Goal: Navigation & Orientation: Find specific page/section

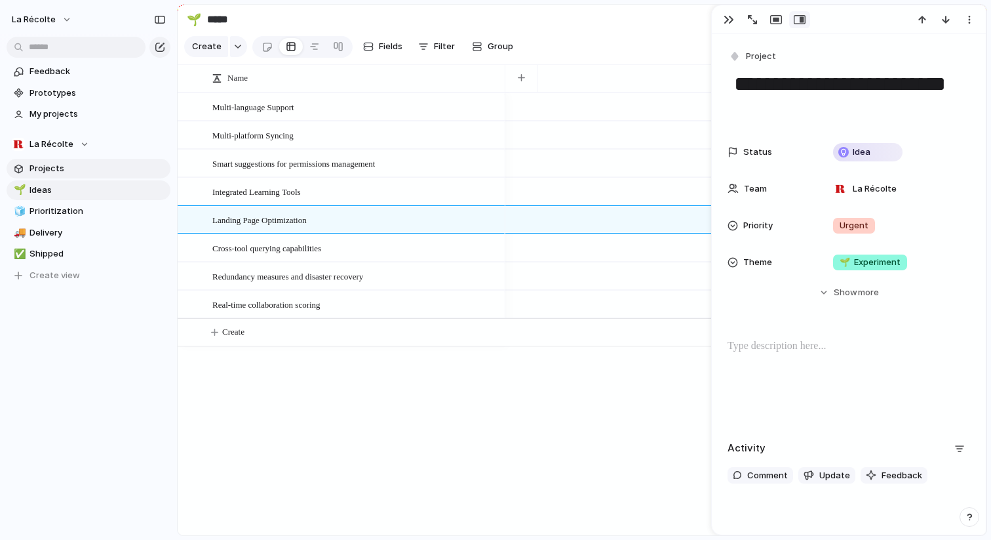
click at [62, 168] on span "Projects" at bounding box center [97, 168] width 136 height 13
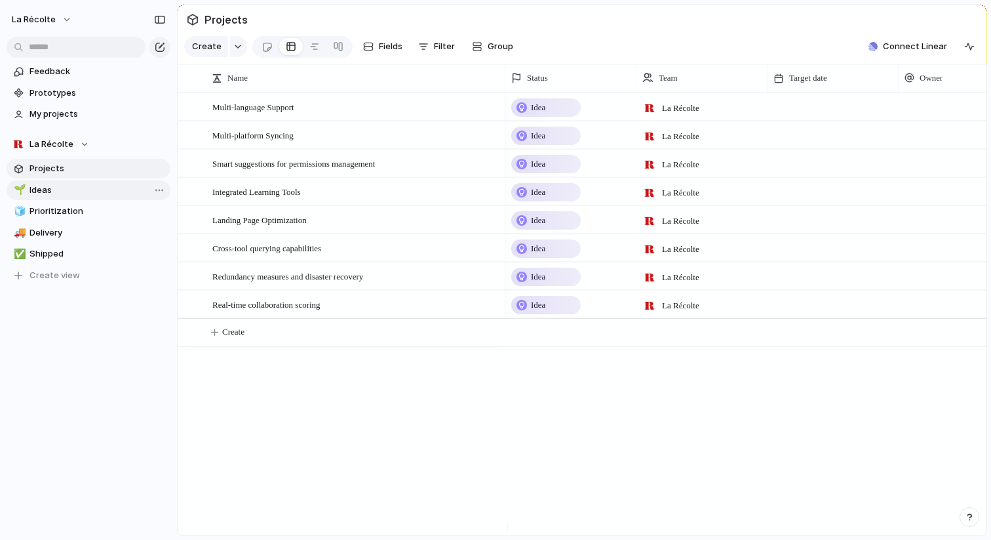
click at [56, 192] on span "Ideas" at bounding box center [97, 190] width 136 height 13
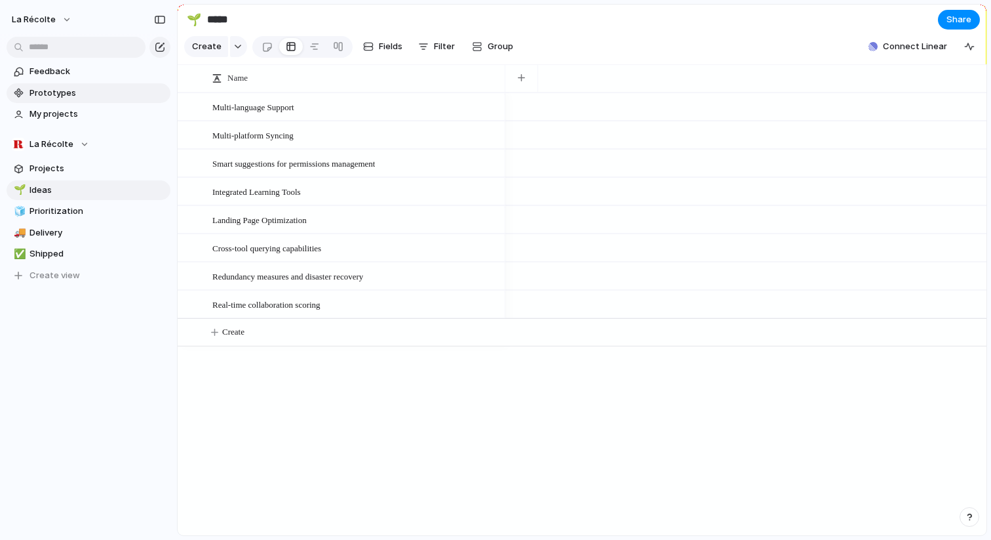
click at [65, 97] on span "Prototypes" at bounding box center [97, 93] width 136 height 13
click at [57, 69] on span "Feedback" at bounding box center [97, 71] width 136 height 13
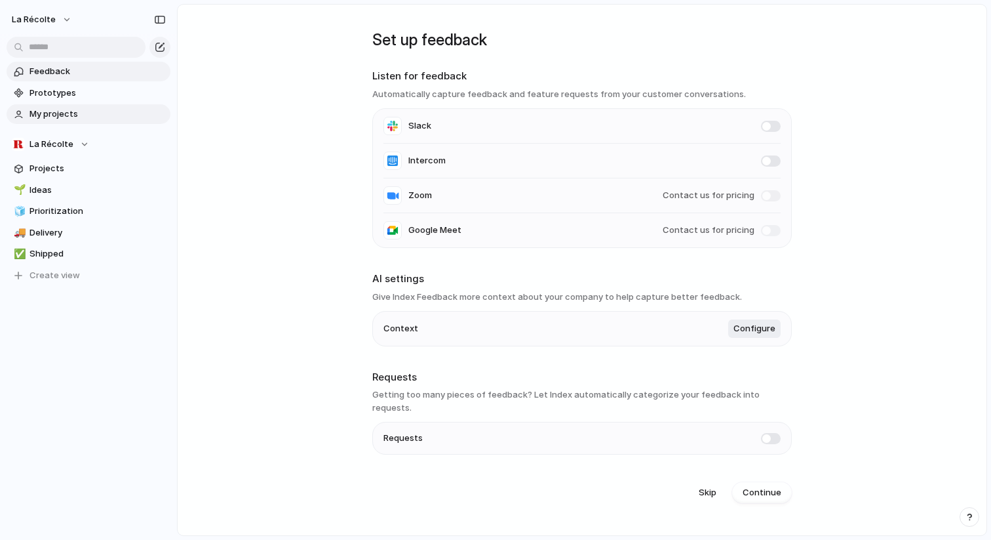
click at [62, 111] on span "My projects" at bounding box center [97, 114] width 136 height 13
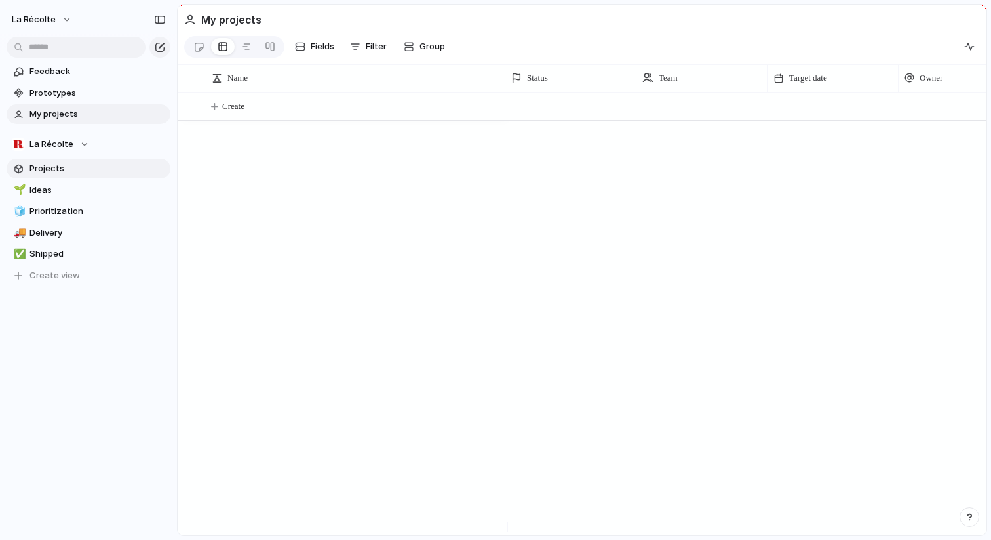
click at [58, 169] on span "Projects" at bounding box center [97, 168] width 136 height 13
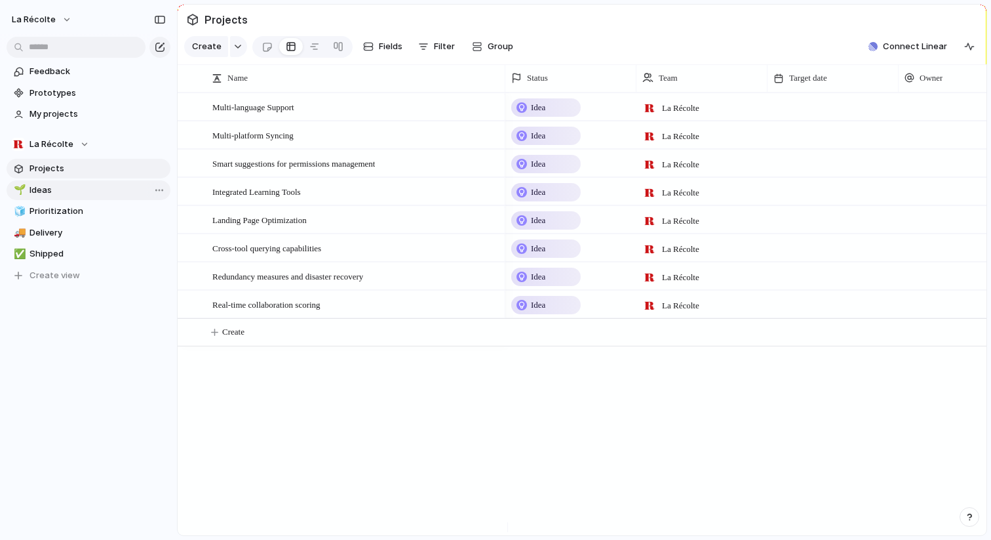
click at [52, 186] on span "Ideas" at bounding box center [97, 190] width 136 height 13
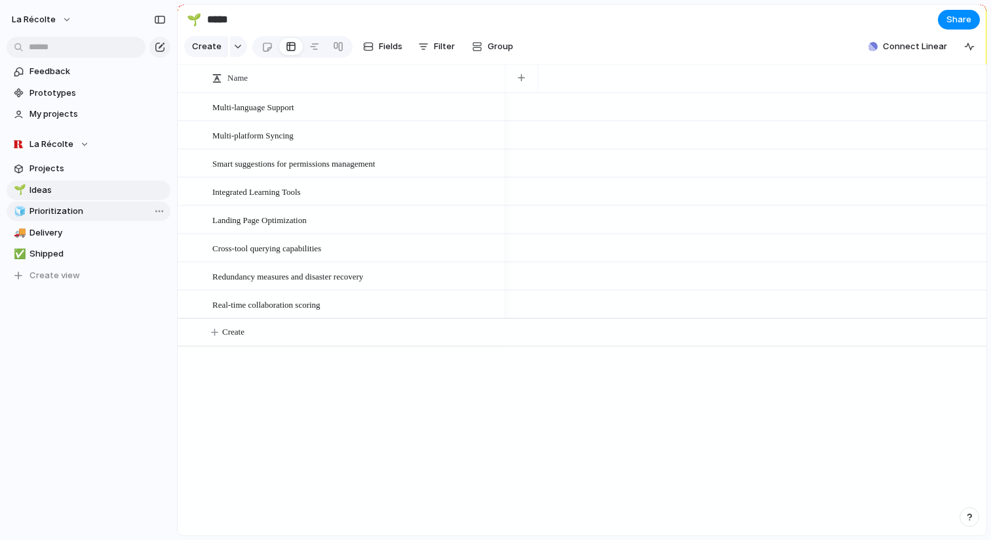
click at [78, 208] on span "Prioritization" at bounding box center [97, 211] width 136 height 13
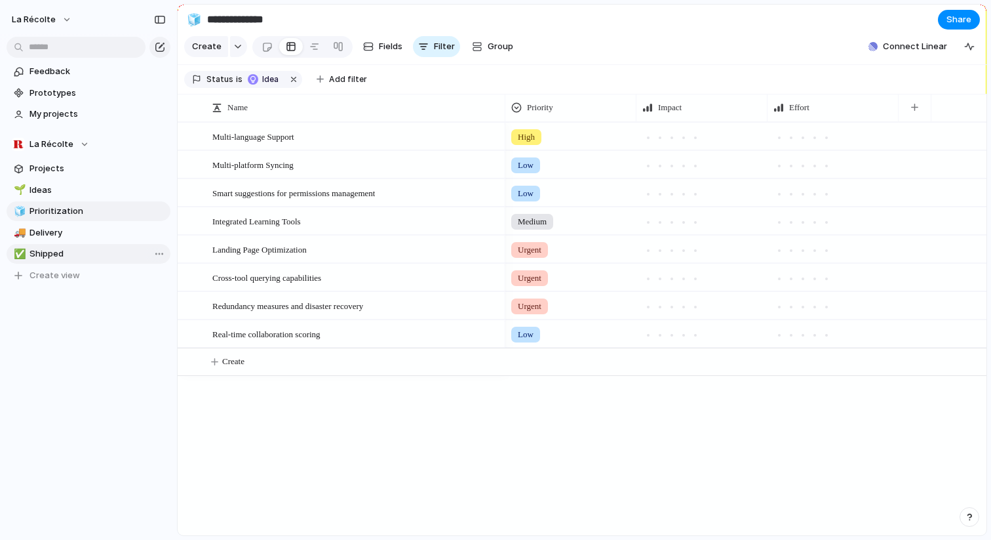
click at [45, 250] on span "Shipped" at bounding box center [97, 253] width 136 height 13
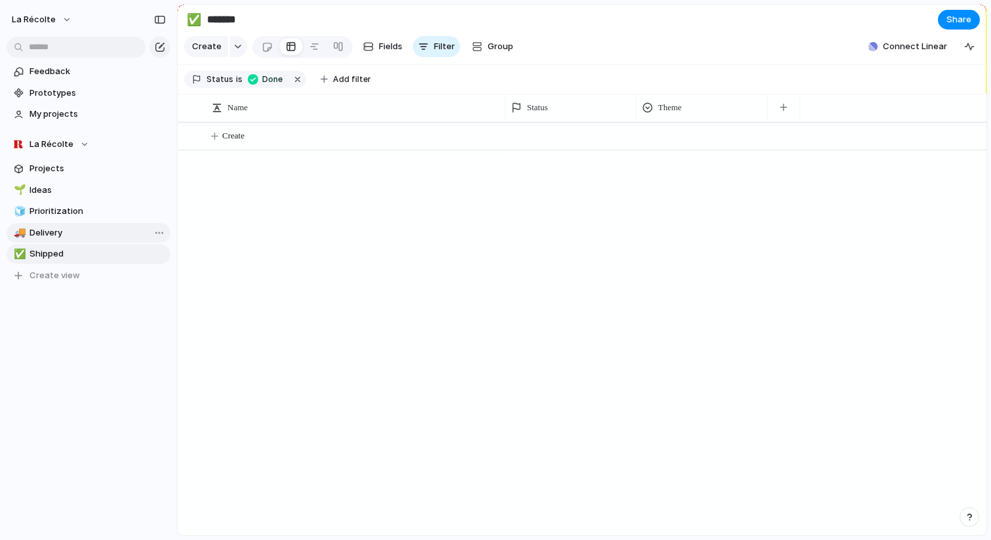
click at [52, 235] on span "Delivery" at bounding box center [97, 232] width 136 height 13
click at [62, 223] on link "🚚 Delivery" at bounding box center [89, 233] width 164 height 20
click at [72, 214] on span "Prioritization" at bounding box center [97, 211] width 136 height 13
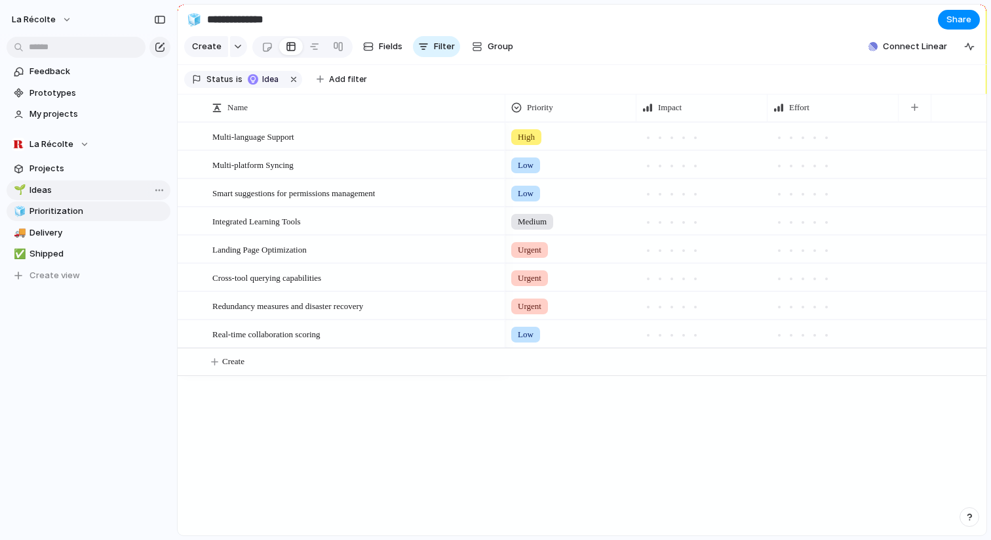
click at [59, 191] on span "Ideas" at bounding box center [97, 190] width 136 height 13
type input "*****"
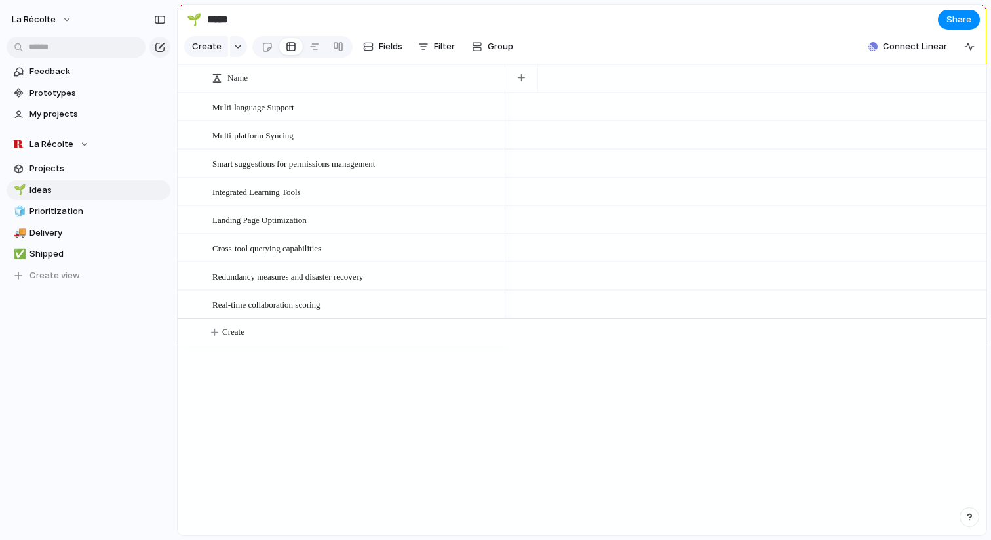
click at [542, 418] on div at bounding box center [745, 313] width 481 height 442
